Goal: Task Accomplishment & Management: Manage account settings

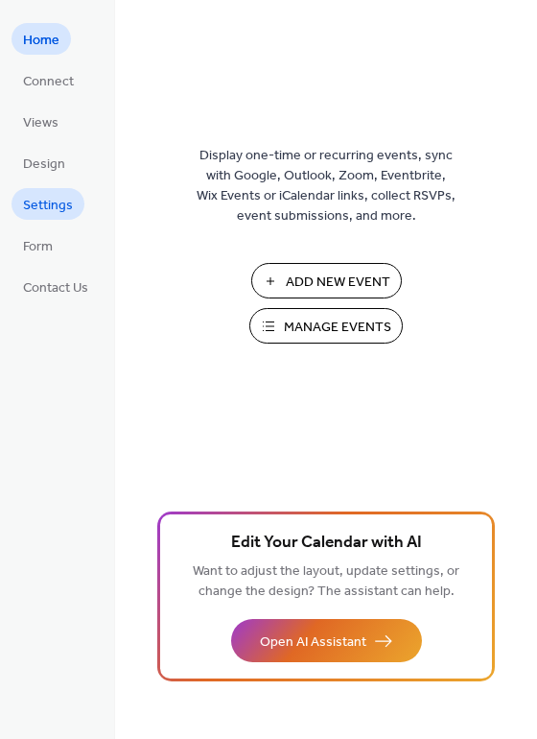
click at [47, 205] on span "Settings" at bounding box center [48, 206] width 50 height 20
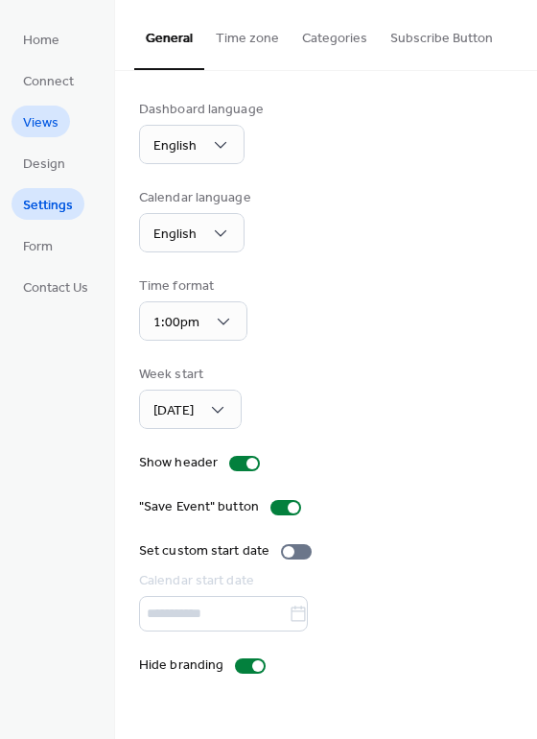
click at [52, 124] on span "Views" at bounding box center [40, 123] width 35 height 20
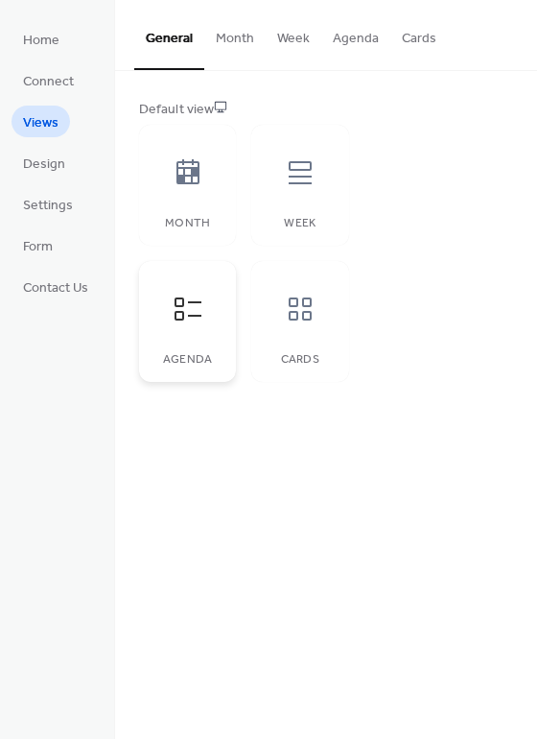
click at [197, 327] on div at bounding box center [188, 309] width 58 height 58
click at [226, 35] on button "Month" at bounding box center [234, 34] width 61 height 68
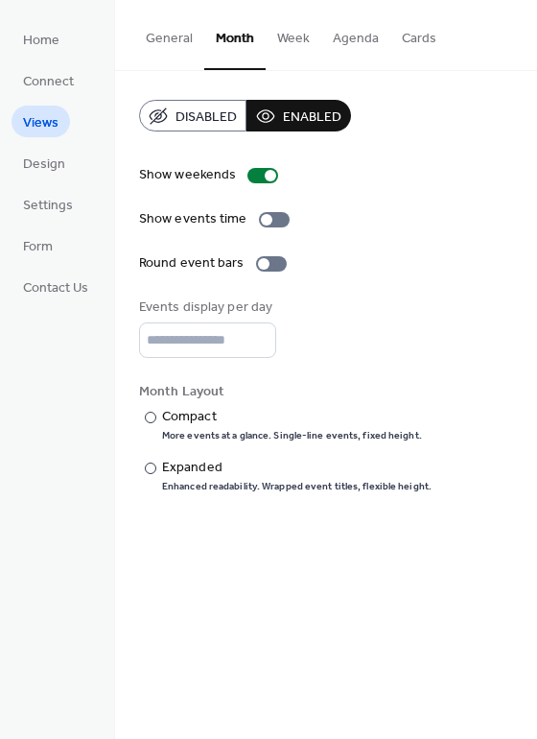
click at [170, 46] on button "General" at bounding box center [169, 34] width 70 height 68
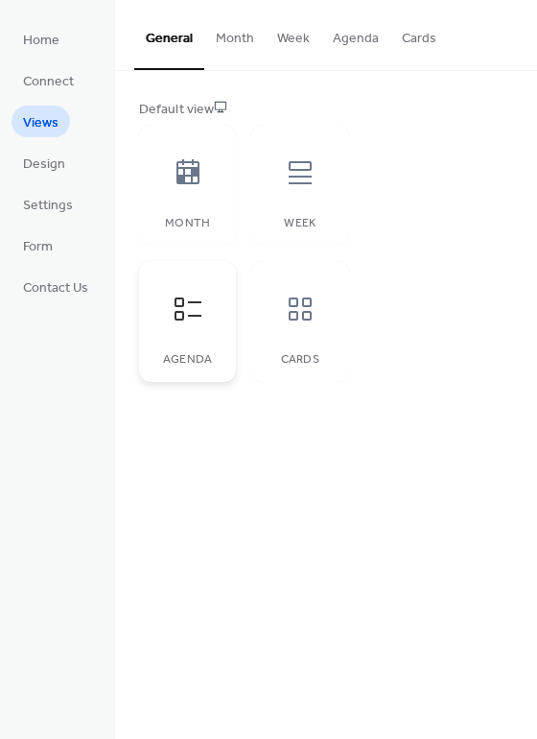
click at [189, 332] on div at bounding box center [188, 309] width 58 height 58
click at [38, 77] on span "Connect" at bounding box center [48, 82] width 51 height 20
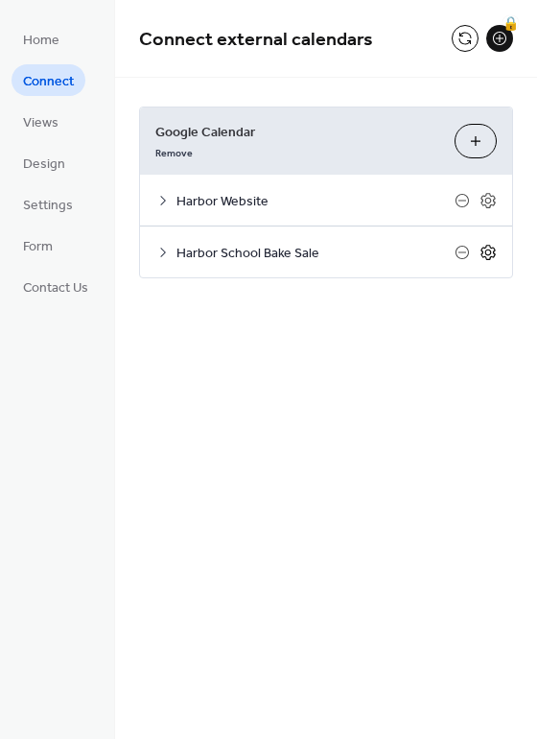
click at [491, 254] on icon at bounding box center [488, 252] width 17 height 17
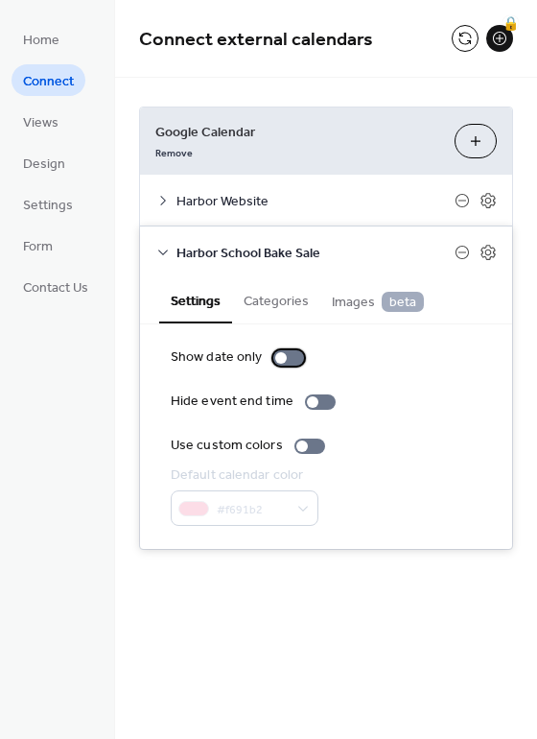
click at [292, 359] on div at bounding box center [288, 357] width 31 height 15
click at [277, 356] on div at bounding box center [288, 357] width 31 height 15
click at [271, 297] on button "Categories" at bounding box center [276, 299] width 88 height 44
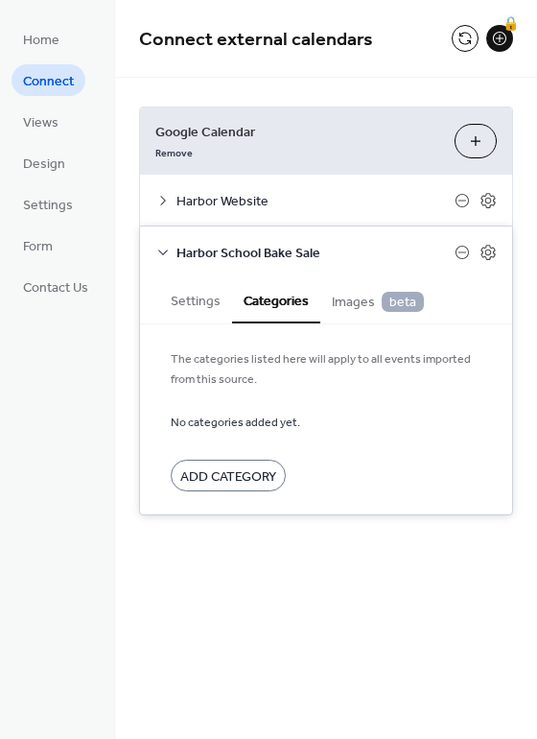
click at [353, 304] on span "Images beta" at bounding box center [378, 302] width 92 height 21
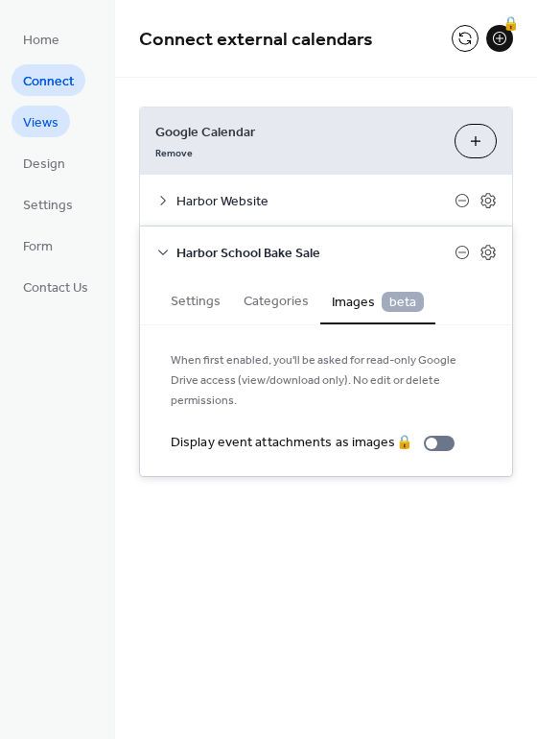
click at [34, 119] on span "Views" at bounding box center [40, 123] width 35 height 20
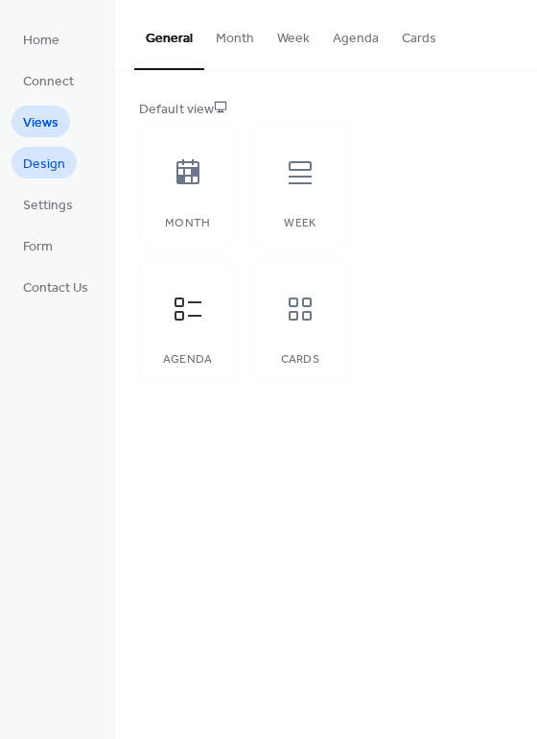
click at [41, 175] on span "Design" at bounding box center [44, 164] width 42 height 20
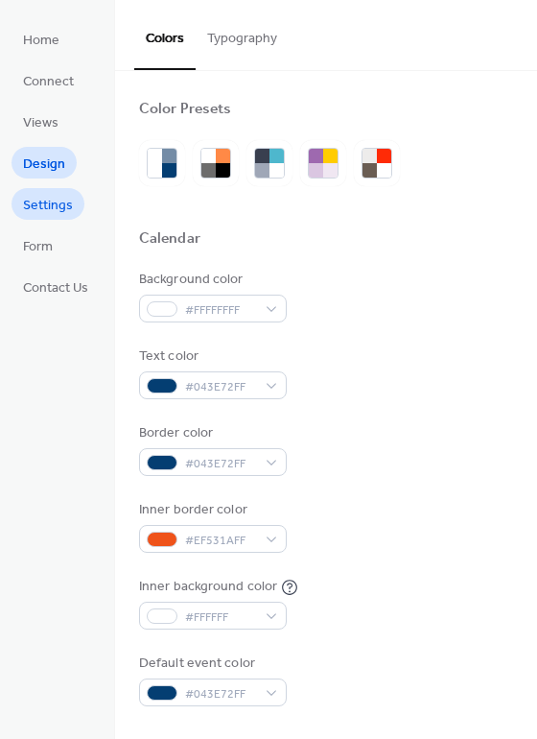
click at [63, 214] on span "Settings" at bounding box center [48, 206] width 50 height 20
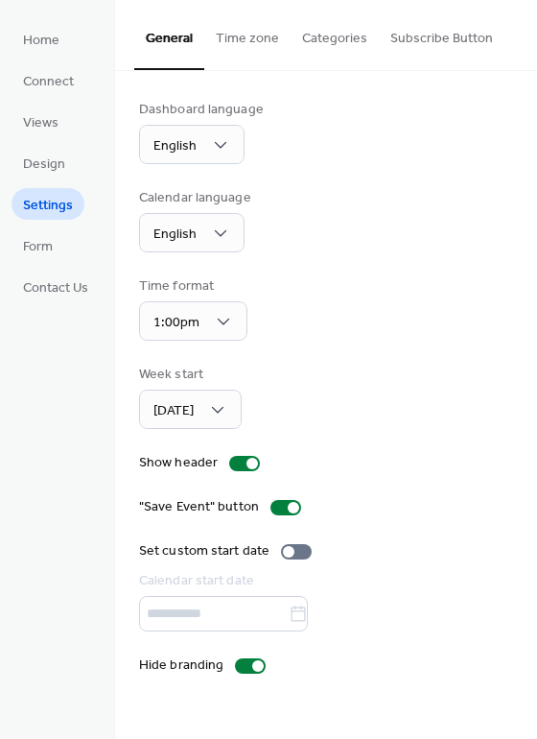
click at [348, 39] on button "Categories" at bounding box center [335, 34] width 88 height 68
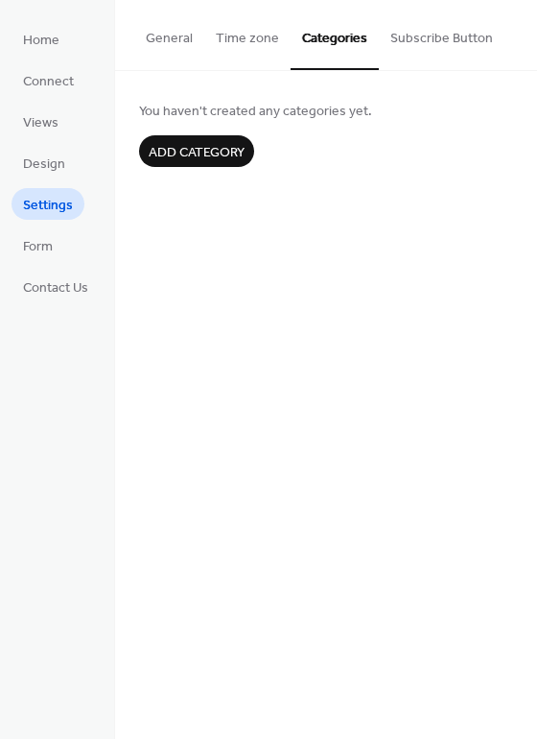
click at [405, 41] on button "Subscribe Button" at bounding box center [442, 34] width 126 height 68
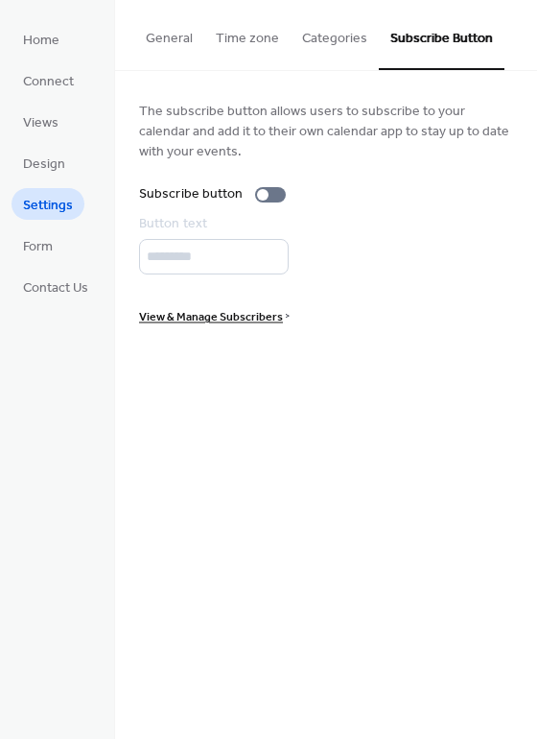
click at [254, 35] on button "Time zone" at bounding box center [247, 34] width 86 height 68
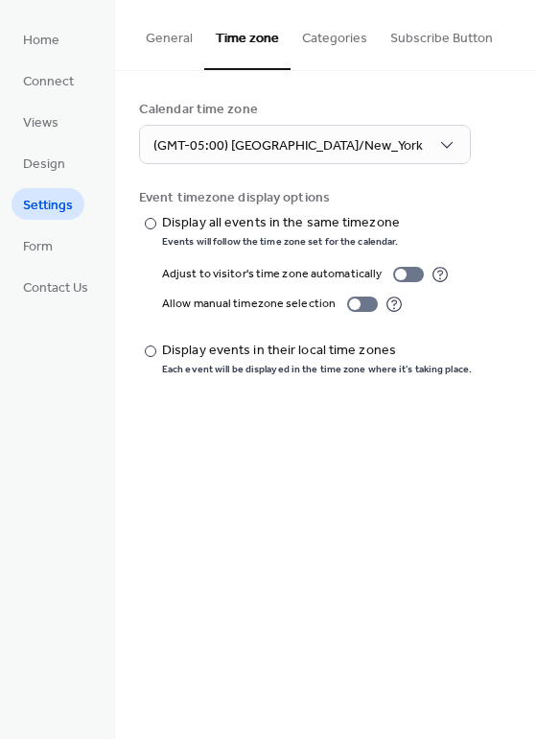
click at [162, 30] on button "General" at bounding box center [169, 34] width 70 height 68
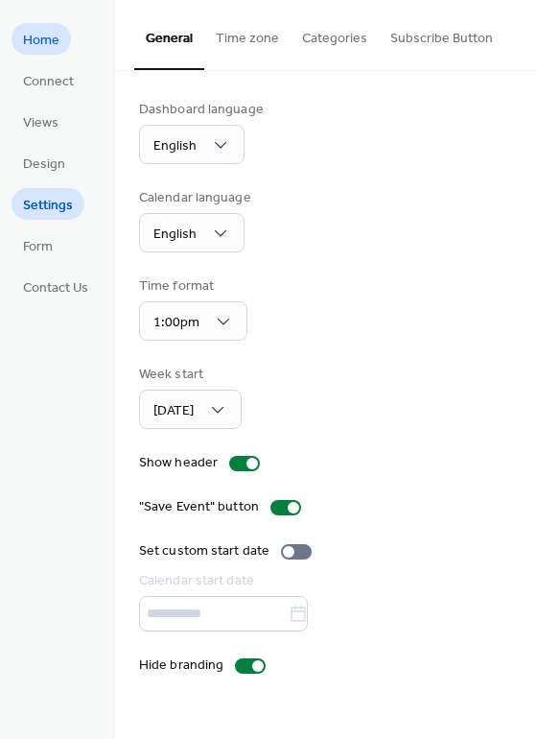
click at [59, 39] on link "Home" at bounding box center [41, 39] width 59 height 32
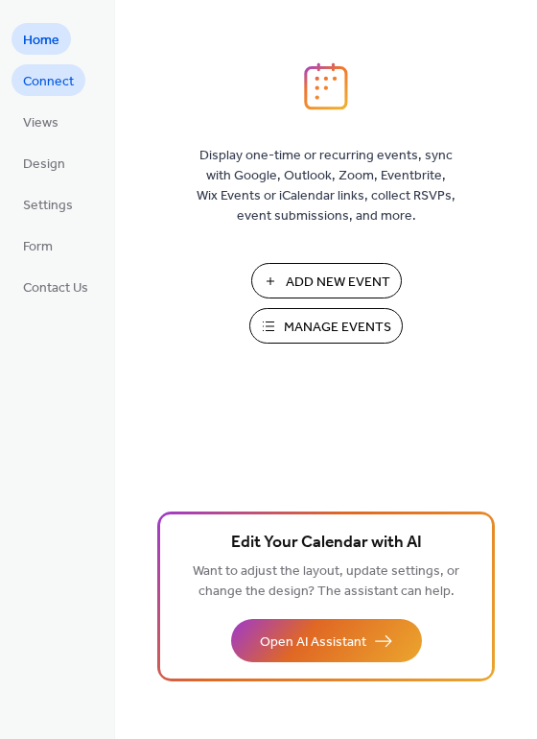
click at [55, 87] on span "Connect" at bounding box center [48, 82] width 51 height 20
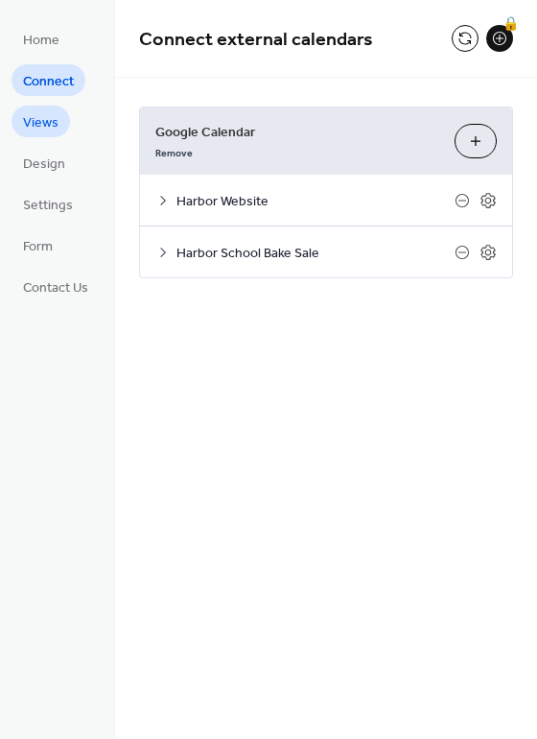
click at [46, 123] on span "Views" at bounding box center [40, 123] width 35 height 20
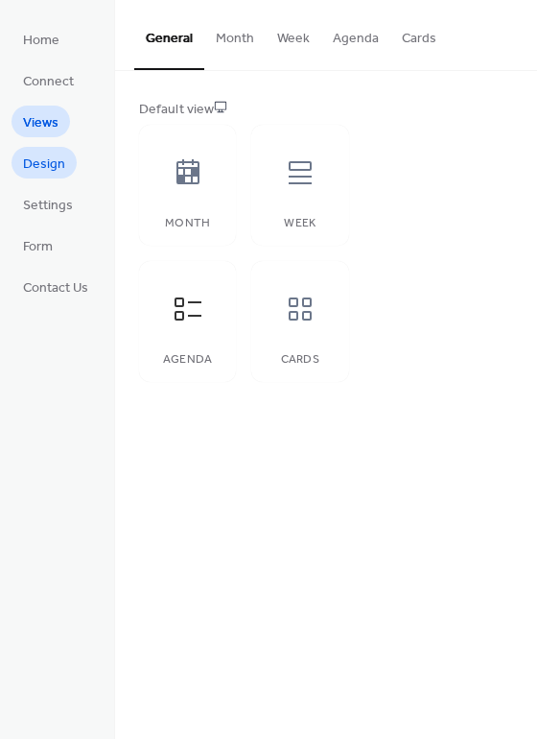
click at [44, 155] on span "Design" at bounding box center [44, 164] width 42 height 20
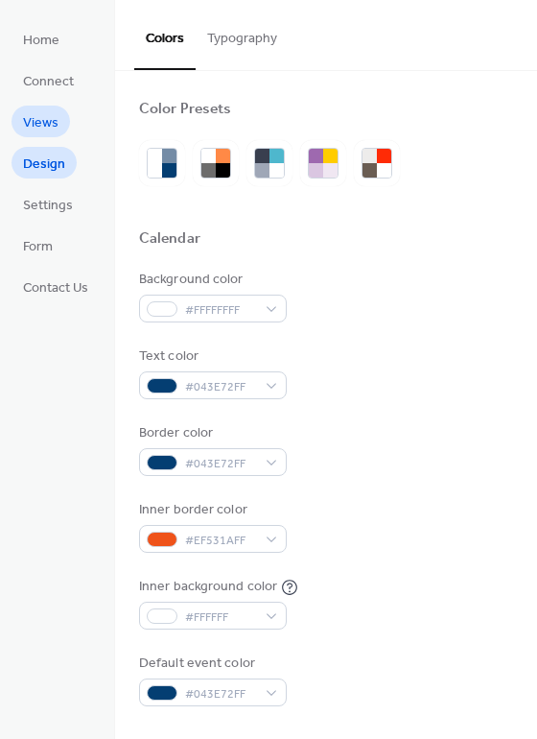
click at [43, 133] on span "Views" at bounding box center [40, 123] width 35 height 20
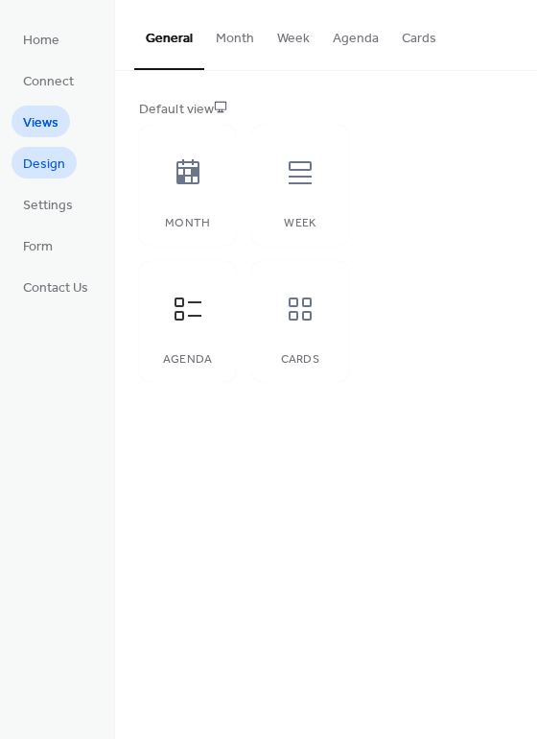
click at [39, 170] on span "Design" at bounding box center [44, 164] width 42 height 20
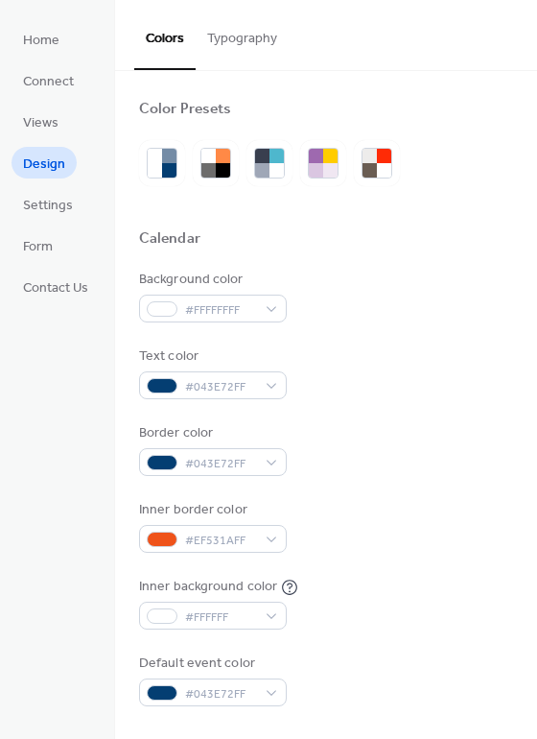
click at [248, 37] on button "Typography" at bounding box center [242, 34] width 93 height 68
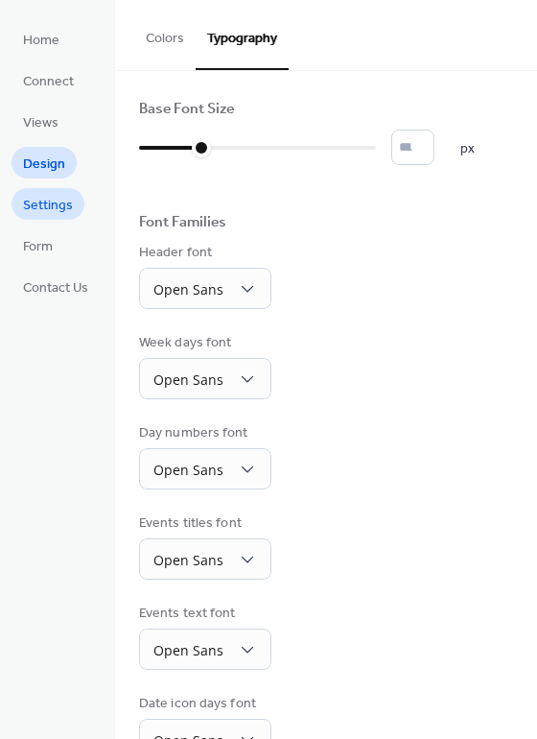
click at [58, 205] on span "Settings" at bounding box center [48, 206] width 50 height 20
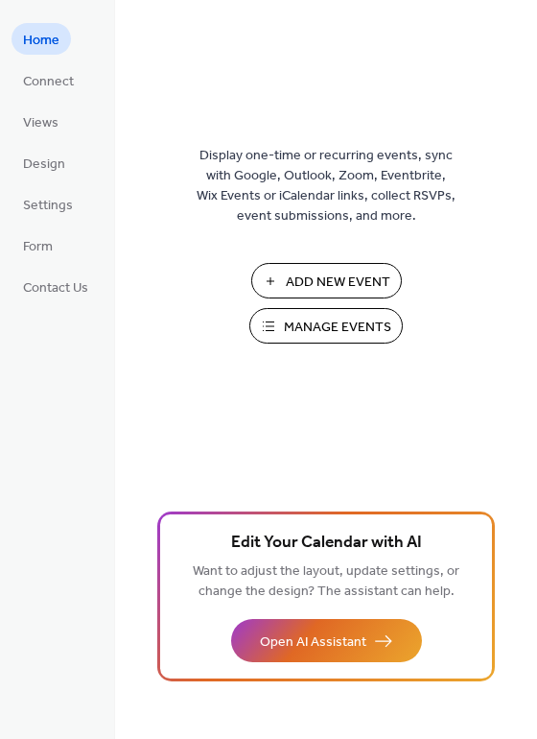
click at [341, 337] on span "Manage Events" at bounding box center [337, 328] width 107 height 20
click at [58, 79] on span "Connect" at bounding box center [48, 82] width 51 height 20
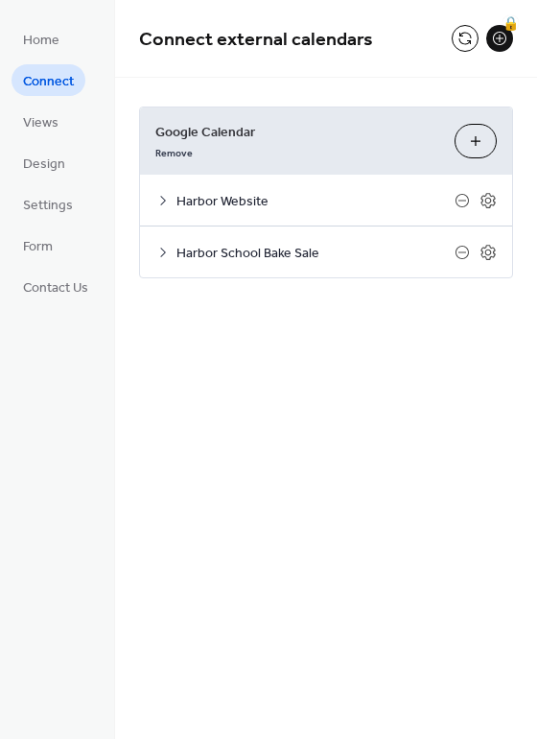
drag, startPoint x: 202, startPoint y: 250, endPoint x: 180, endPoint y: 245, distance: 22.8
click at [202, 250] on span "Harbor School Bake Sale" at bounding box center [316, 254] width 278 height 20
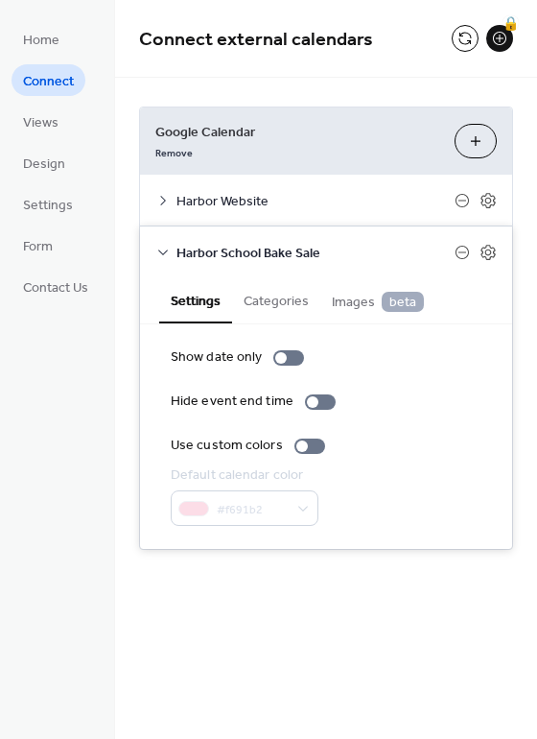
click at [342, 300] on span "Images beta" at bounding box center [378, 302] width 92 height 21
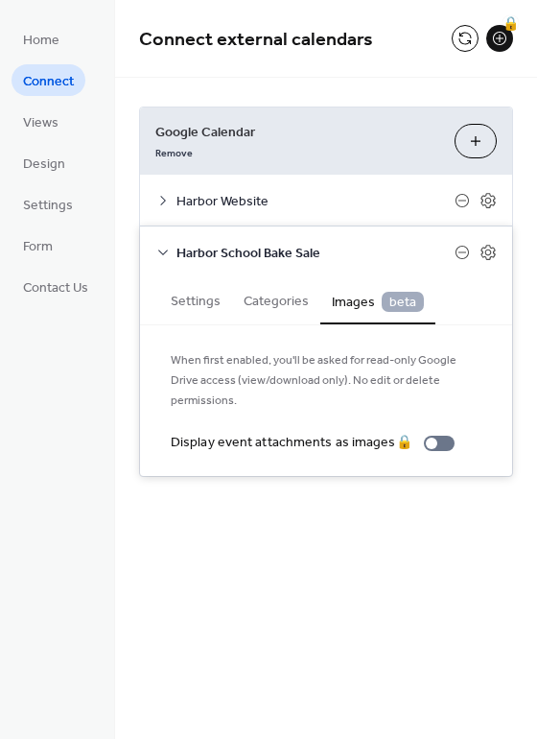
click at [411, 303] on span "beta" at bounding box center [403, 302] width 42 height 20
click at [196, 299] on button "Settings" at bounding box center [195, 299] width 73 height 44
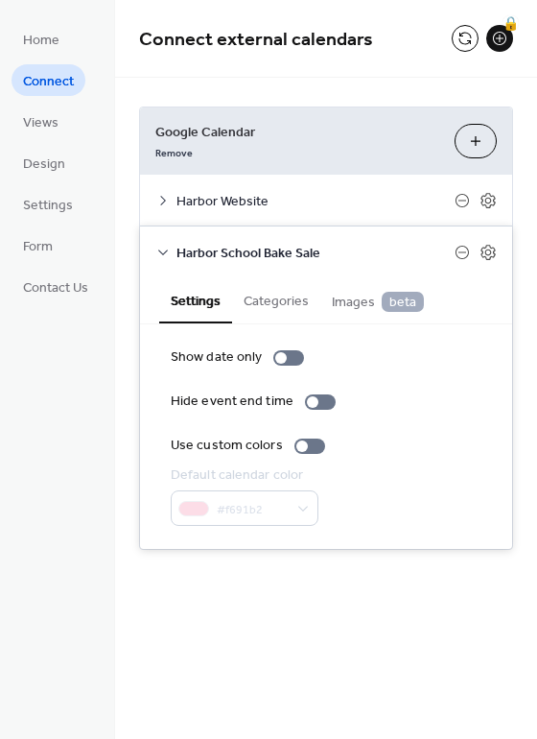
click at [263, 300] on button "Categories" at bounding box center [276, 299] width 88 height 44
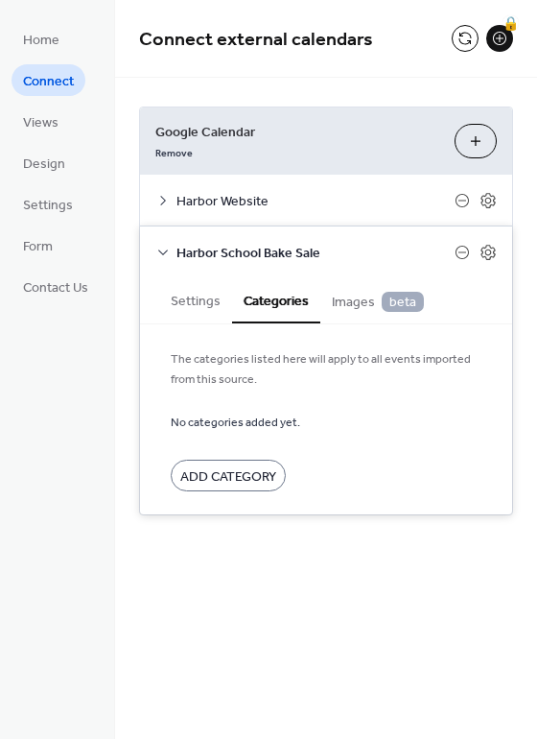
click at [194, 300] on button "Settings" at bounding box center [195, 299] width 73 height 44
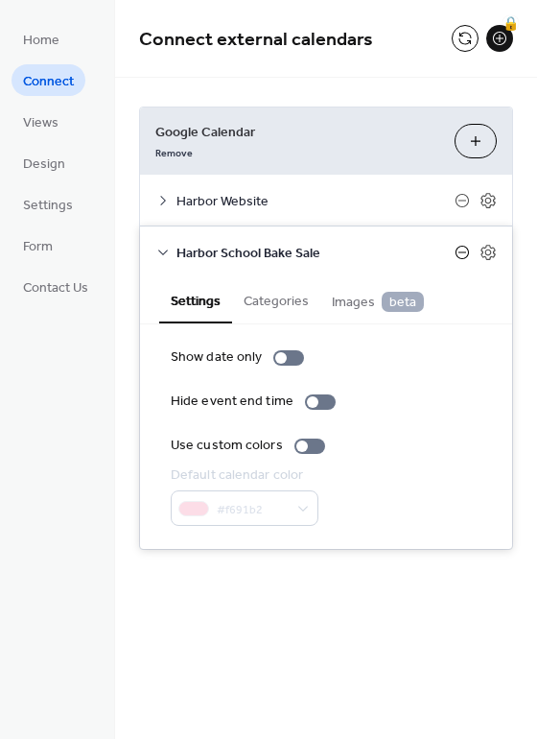
click at [458, 251] on icon at bounding box center [462, 252] width 15 height 15
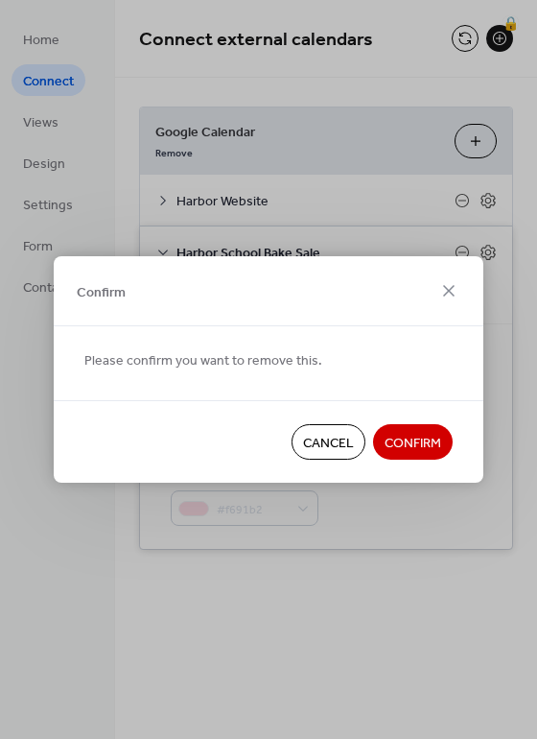
click at [336, 439] on span "Cancel" at bounding box center [328, 444] width 51 height 20
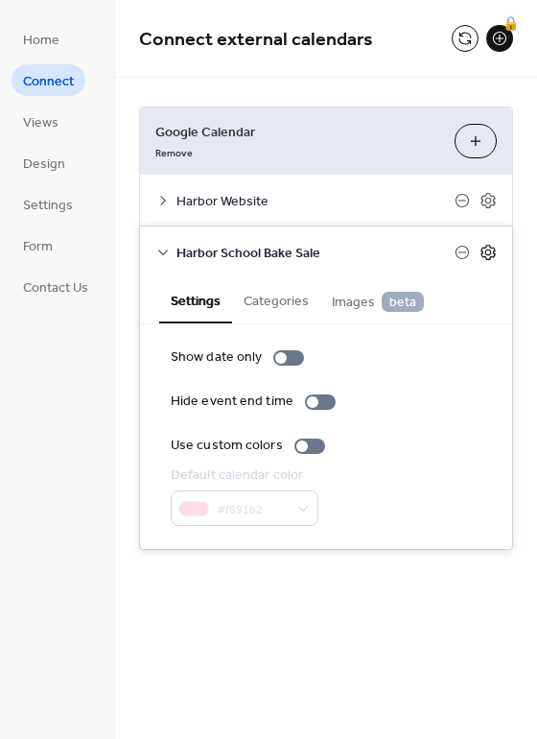
click at [490, 258] on icon at bounding box center [488, 252] width 14 height 15
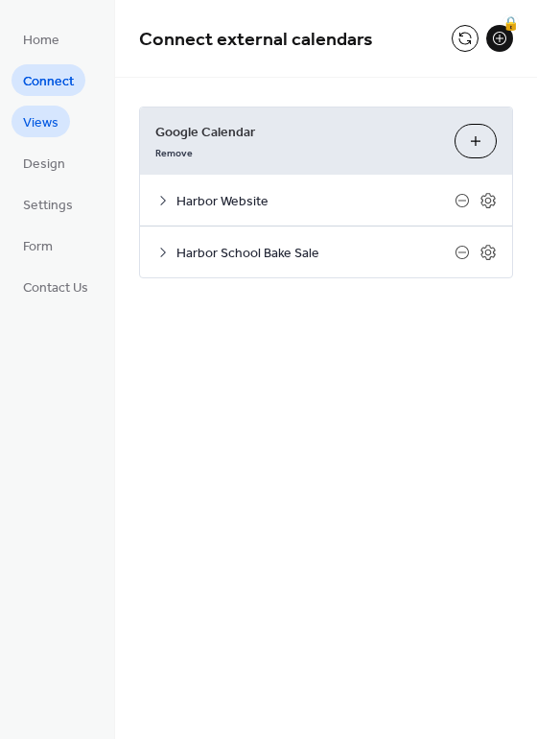
click at [32, 127] on span "Views" at bounding box center [40, 123] width 35 height 20
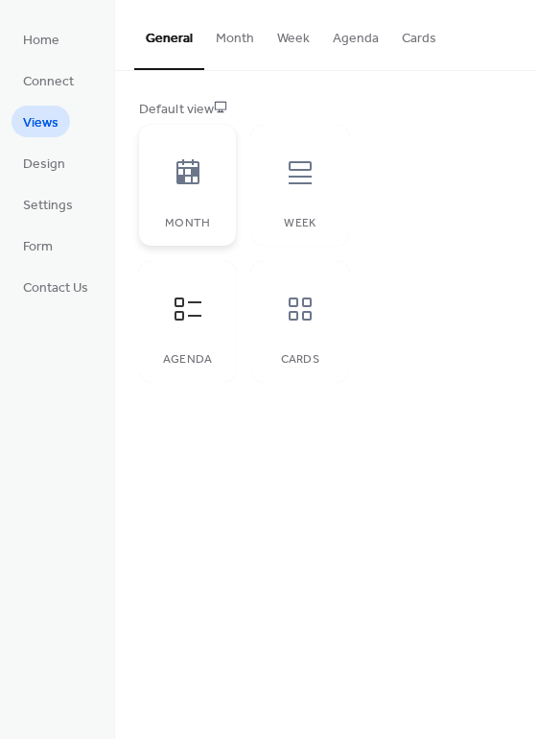
click at [194, 172] on icon at bounding box center [188, 171] width 23 height 25
click at [306, 170] on icon at bounding box center [300, 172] width 23 height 23
click at [186, 177] on icon at bounding box center [188, 172] width 31 height 31
click at [45, 163] on span "Design" at bounding box center [44, 164] width 42 height 20
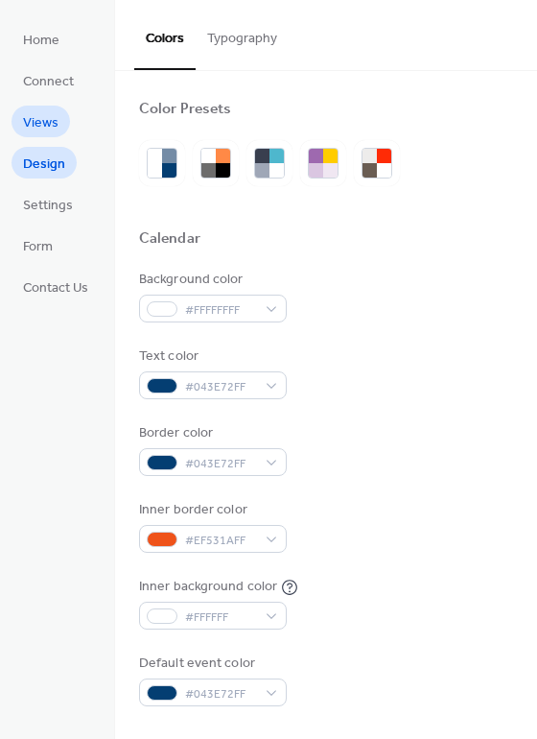
click at [39, 122] on span "Views" at bounding box center [40, 123] width 35 height 20
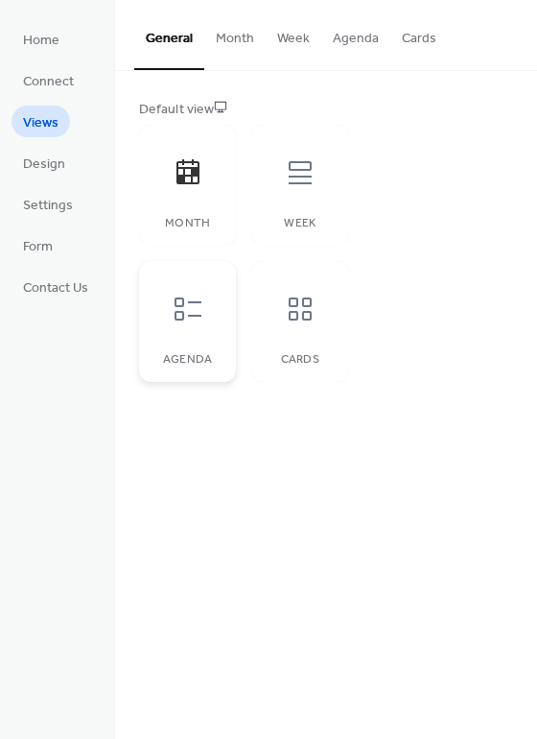
click at [187, 304] on icon at bounding box center [188, 309] width 31 height 31
click at [248, 37] on button "Month" at bounding box center [234, 34] width 61 height 68
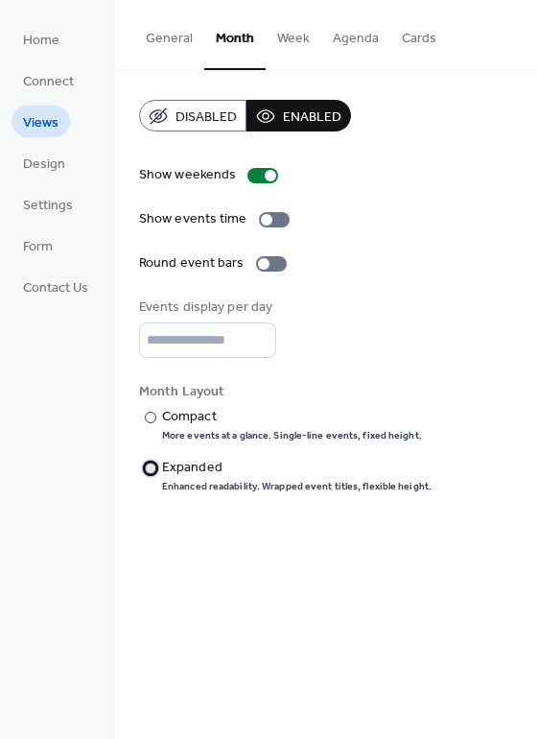
click at [153, 468] on div at bounding box center [151, 468] width 12 height 12
click at [296, 36] on button "Week" at bounding box center [294, 34] width 56 height 68
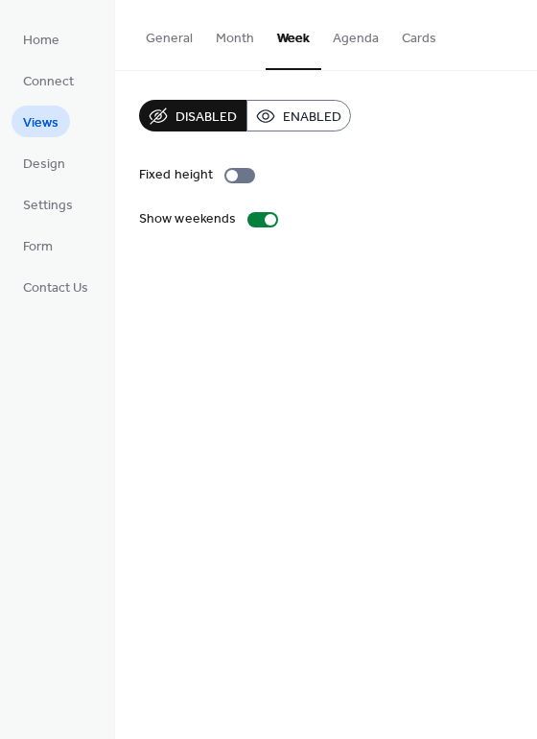
click at [367, 37] on button "Agenda" at bounding box center [355, 34] width 69 height 68
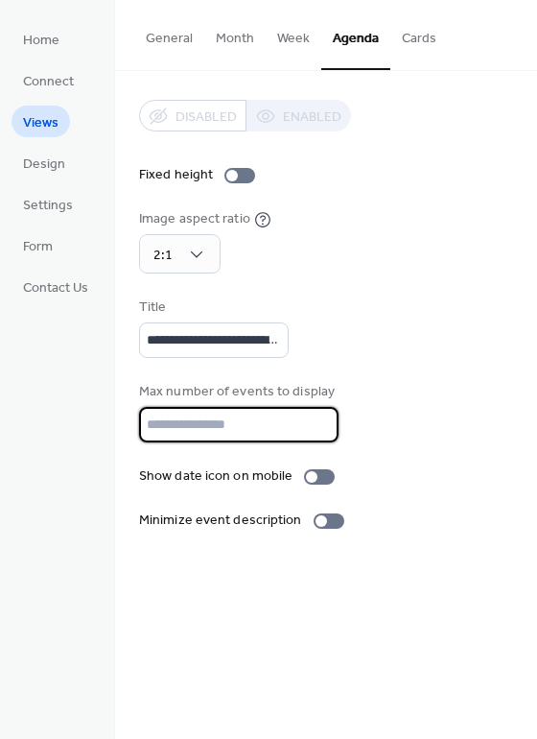
drag, startPoint x: 170, startPoint y: 425, endPoint x: 139, endPoint y: 423, distance: 30.8
click at [139, 423] on input "*" at bounding box center [239, 424] width 200 height 35
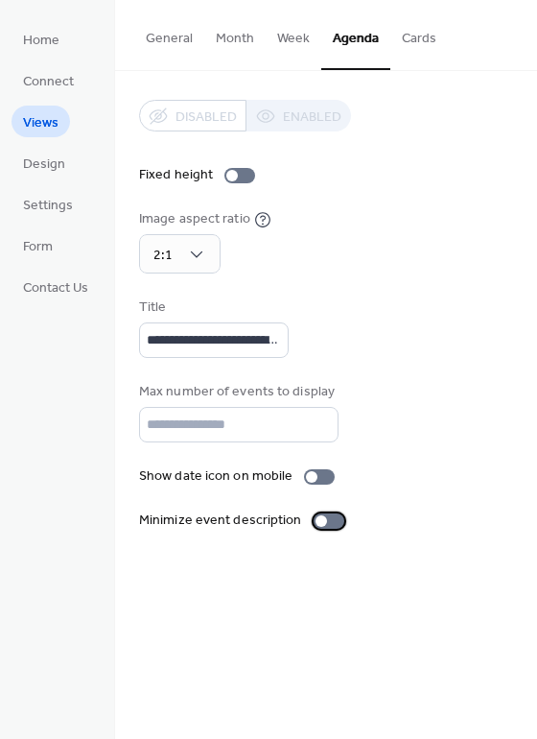
click at [330, 520] on div at bounding box center [329, 520] width 31 height 15
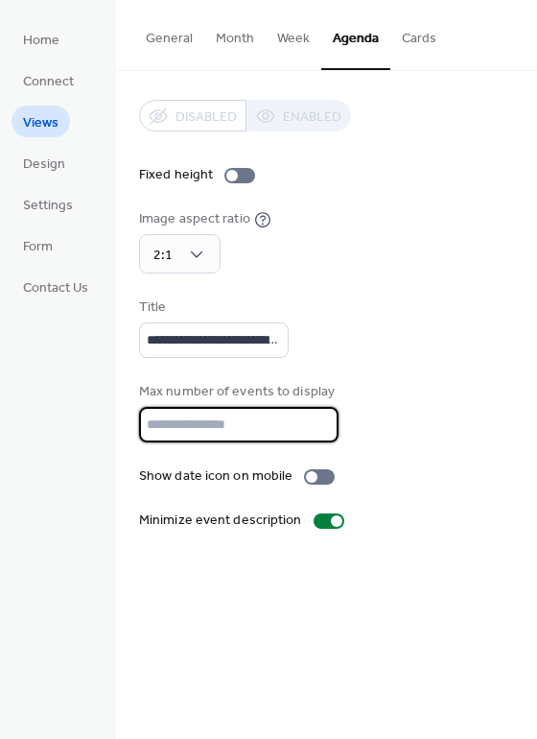
drag, startPoint x: 163, startPoint y: 419, endPoint x: 125, endPoint y: 421, distance: 38.4
click at [125, 421] on div "**********" at bounding box center [326, 315] width 422 height 488
type input "*"
